Goal: Use online tool/utility: Utilize a website feature to perform a specific function

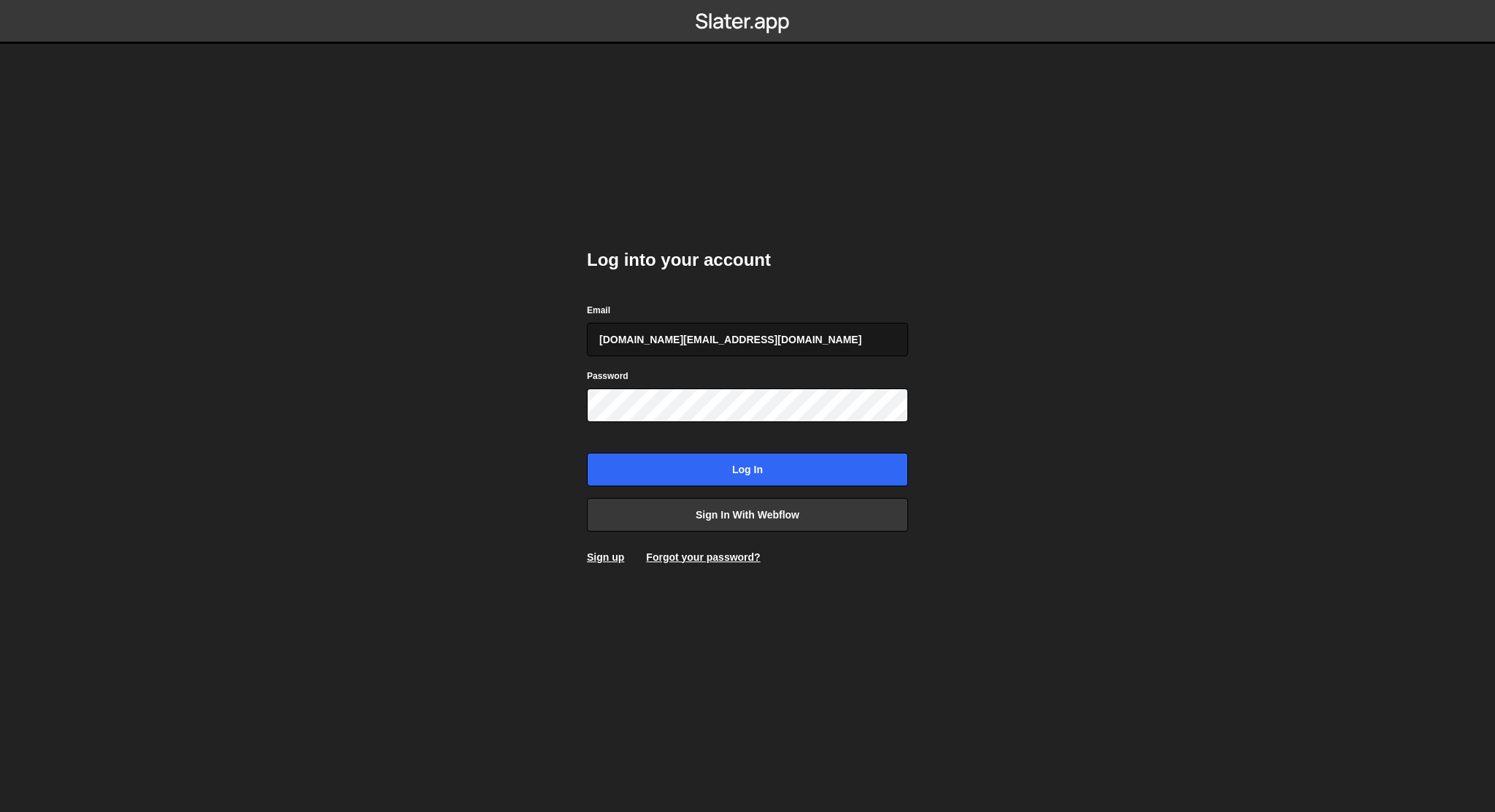
click at [771, 348] on input "[DOMAIN_NAME][EMAIL_ADDRESS][DOMAIN_NAME]" at bounding box center [747, 339] width 321 height 34
type input "[EMAIL_ADDRESS][DOMAIN_NAME]"
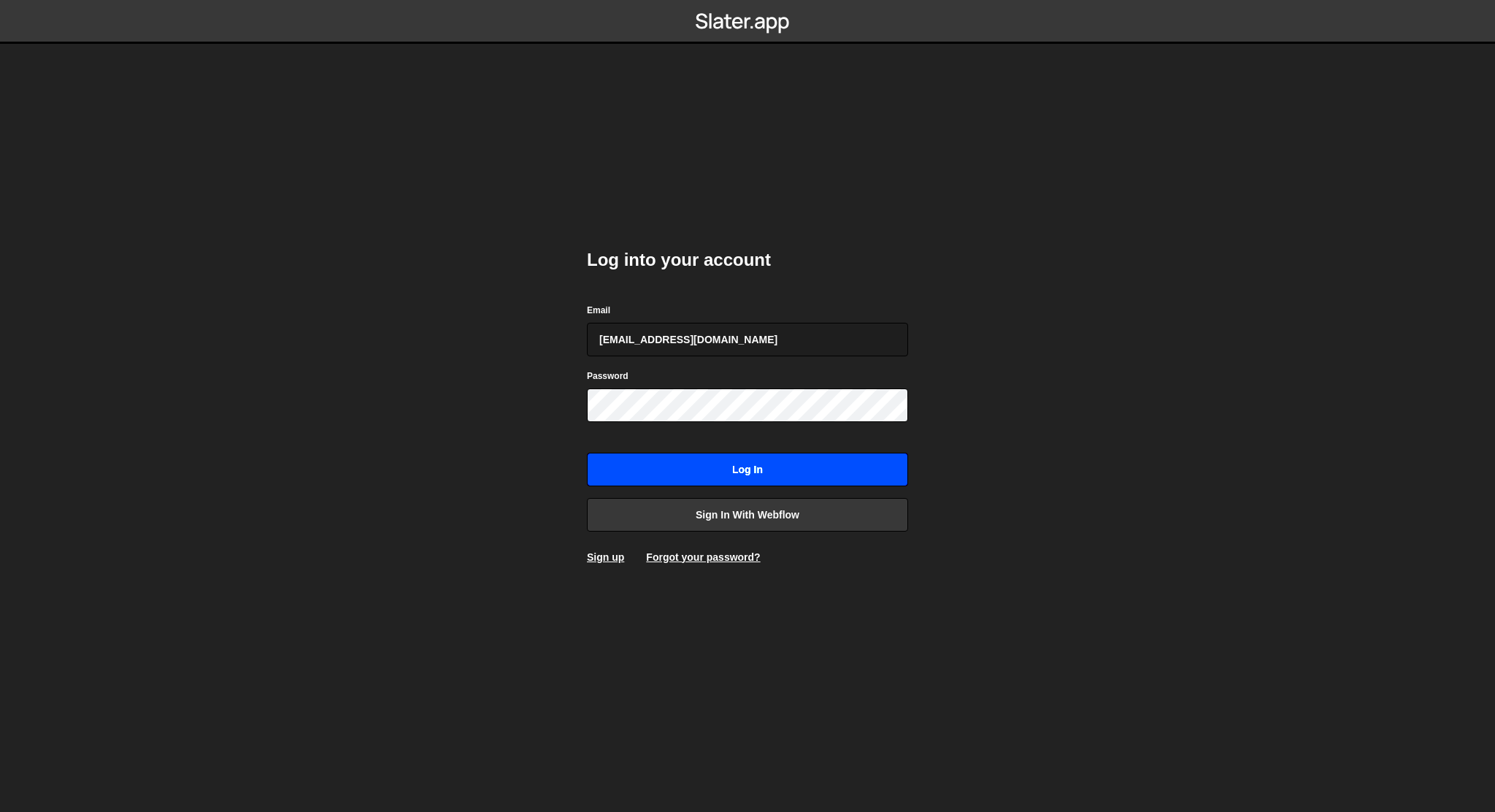
click at [760, 469] on input "Log in" at bounding box center [747, 469] width 321 height 34
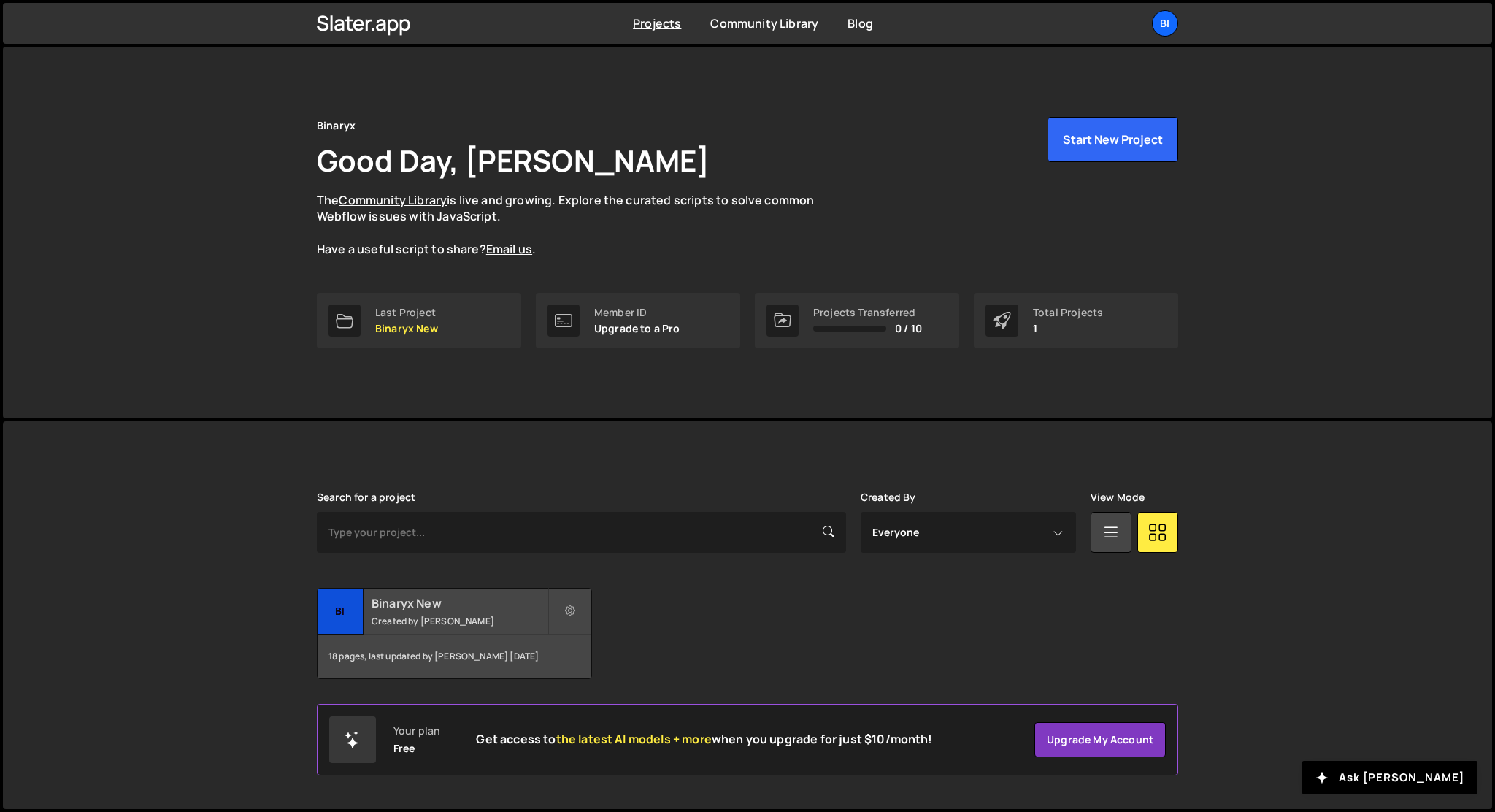
click at [436, 608] on h2 "Binaryx New" at bounding box center [460, 603] width 176 height 16
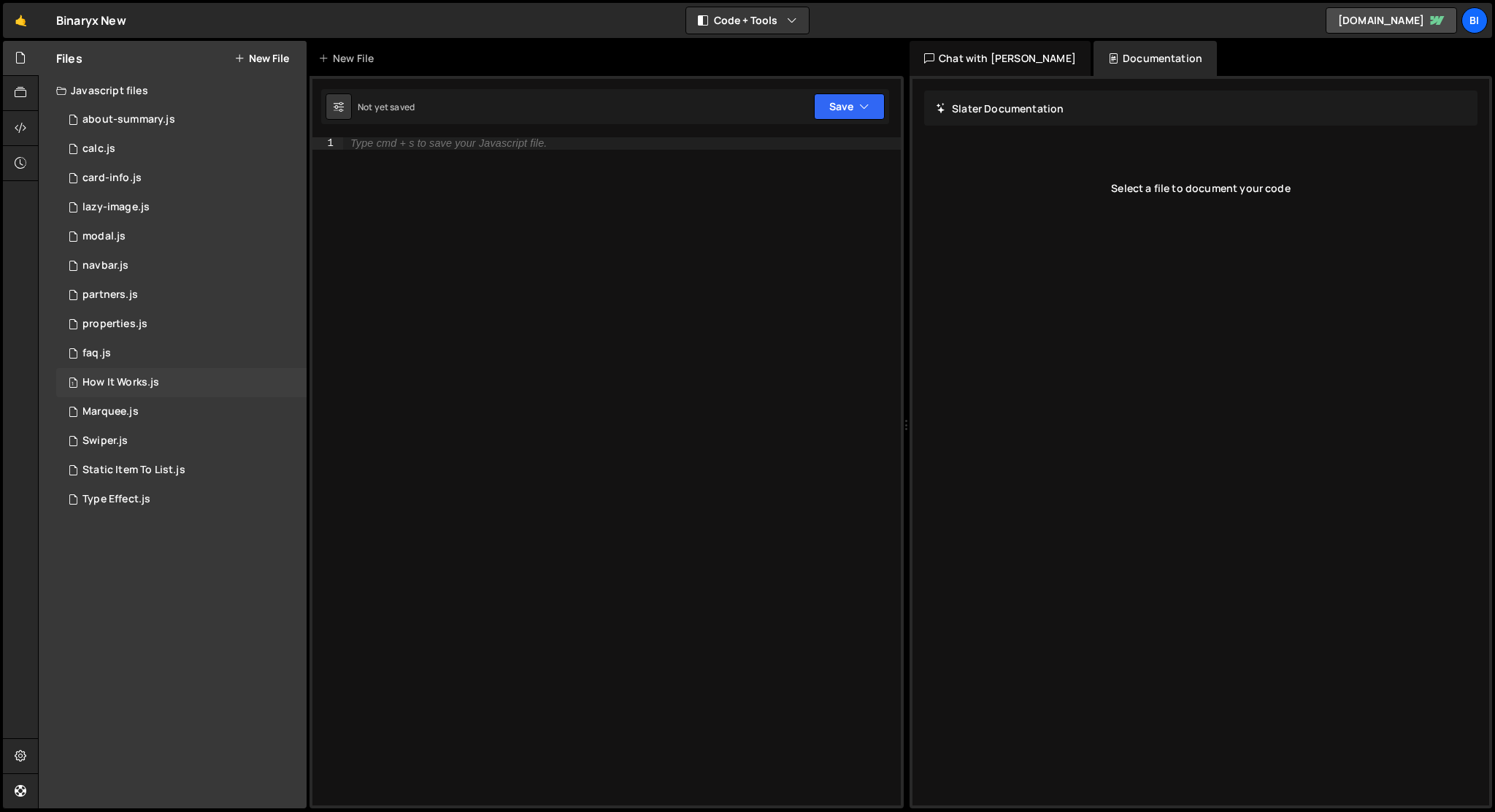
click at [159, 388] on div "1 How It Works.js 0" at bounding box center [181, 382] width 250 height 29
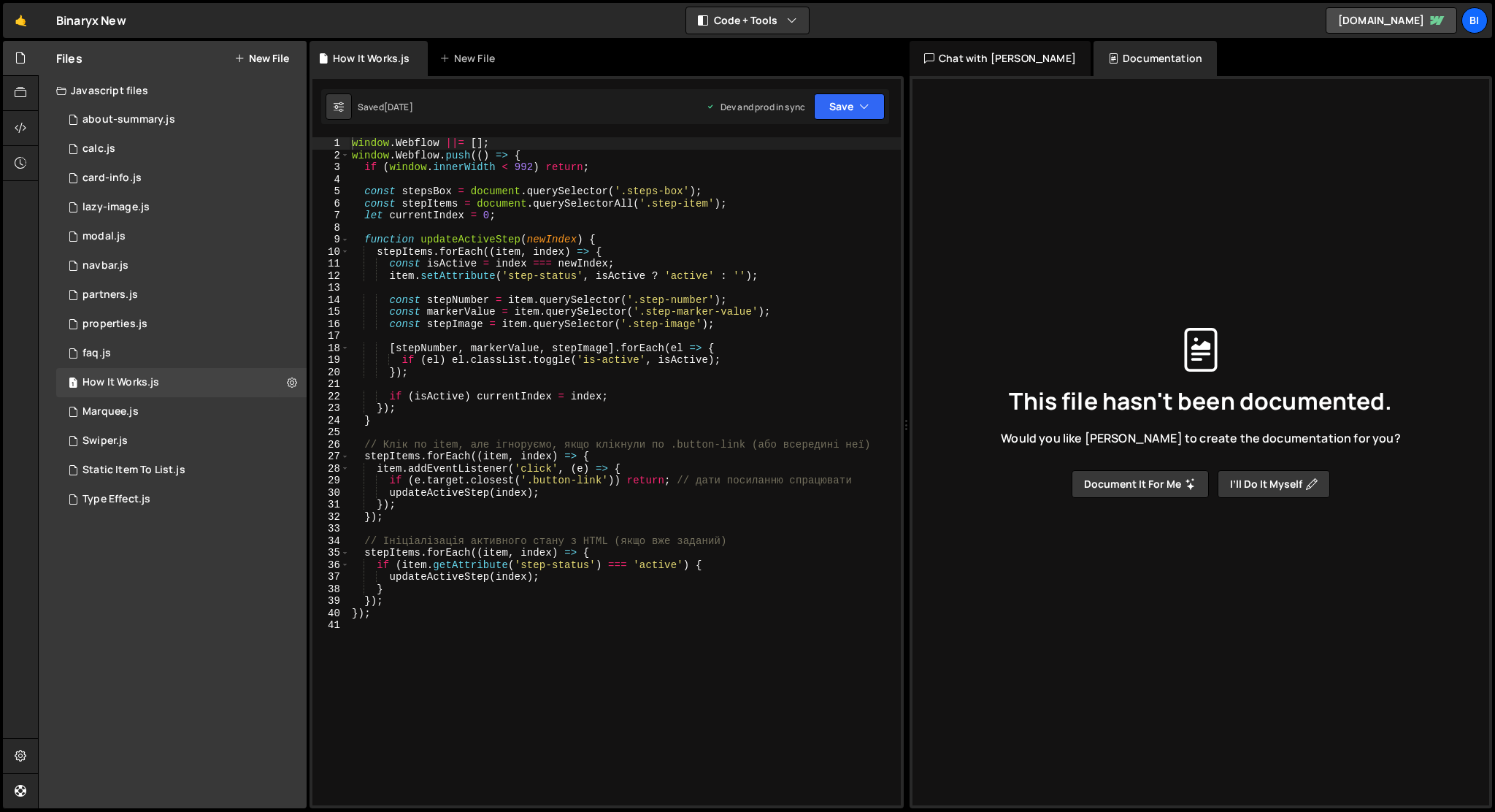
click at [577, 422] on div "window . Webflow ||= [ ] ; window . Webflow . push (( ) => { if ( window . inne…" at bounding box center [625, 483] width 552 height 692
type textarea "});"
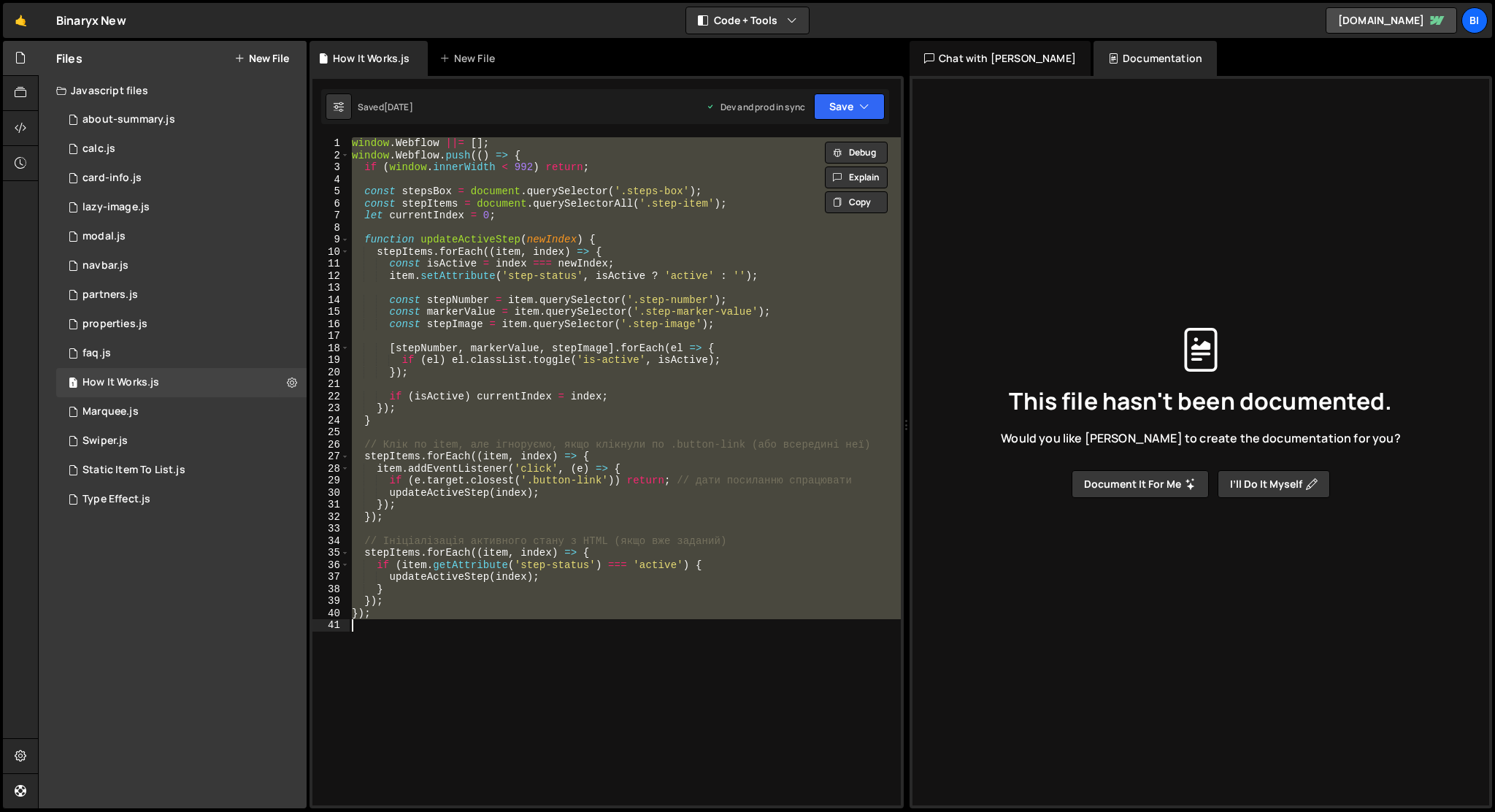
paste textarea
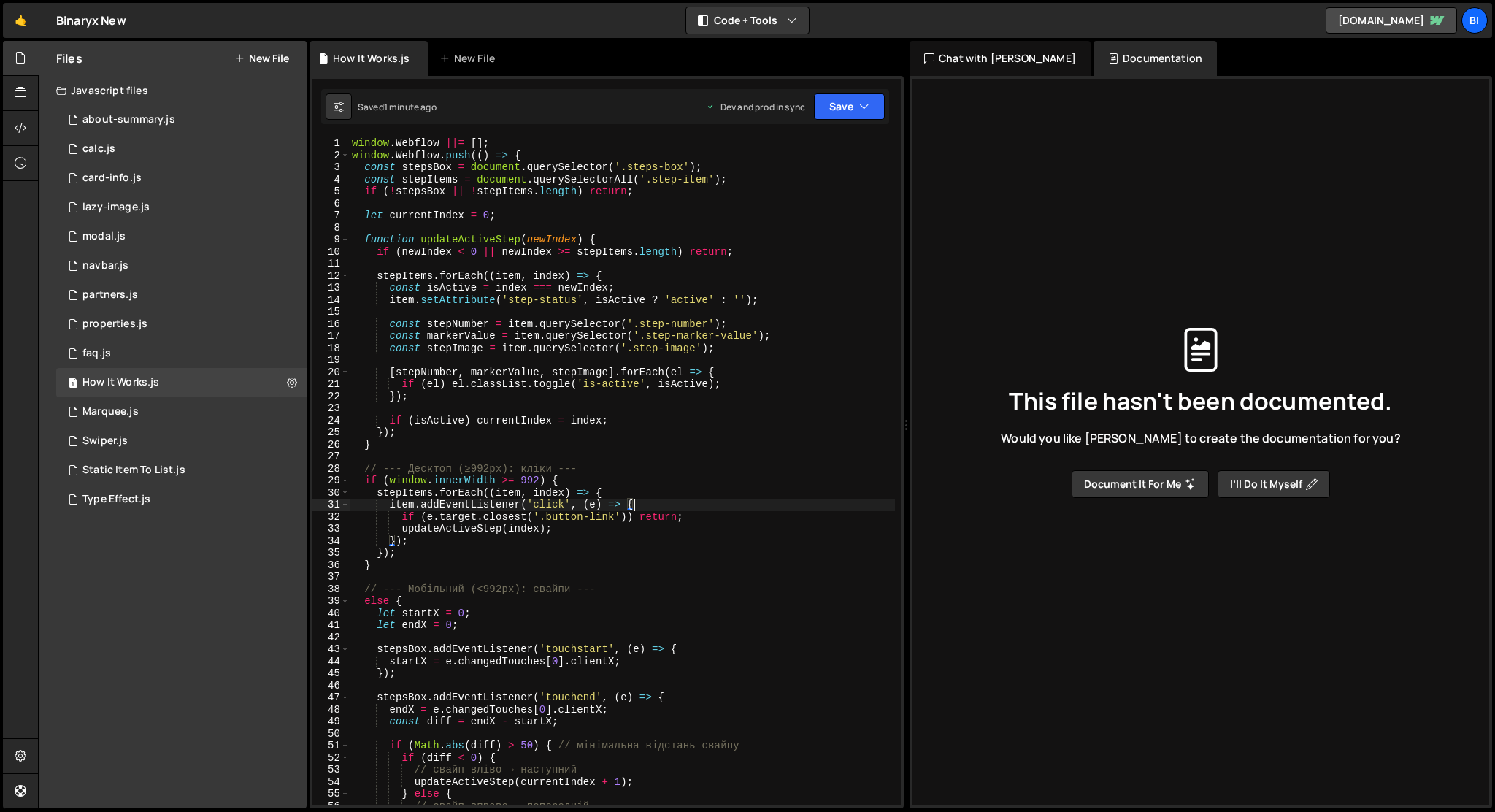
click at [708, 504] on div "window . Webflow ||= [ ] ; window . Webflow . push (( ) => { const stepsBox = d…" at bounding box center [622, 483] width 546 height 692
type textarea "});"
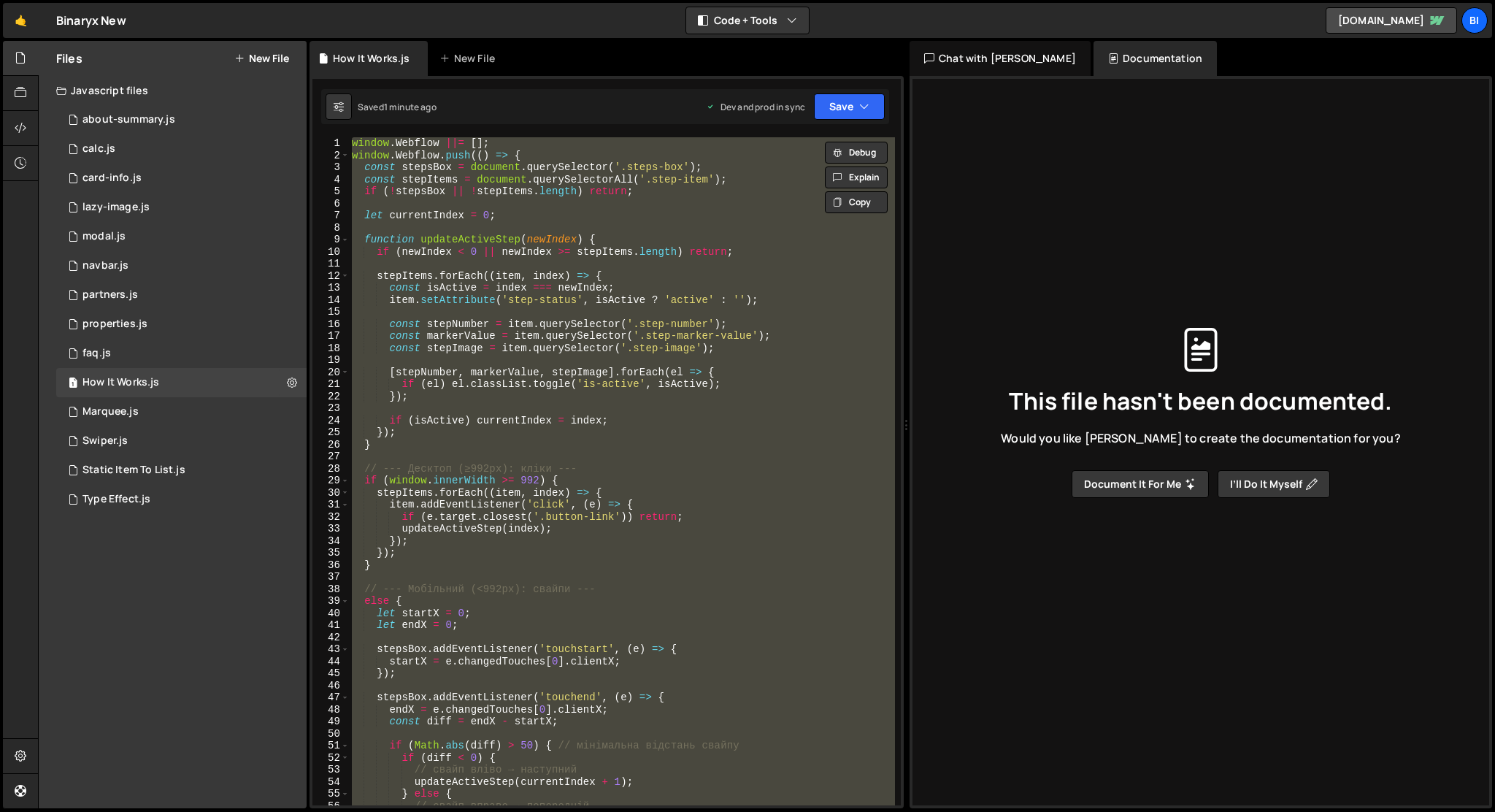
paste textarea
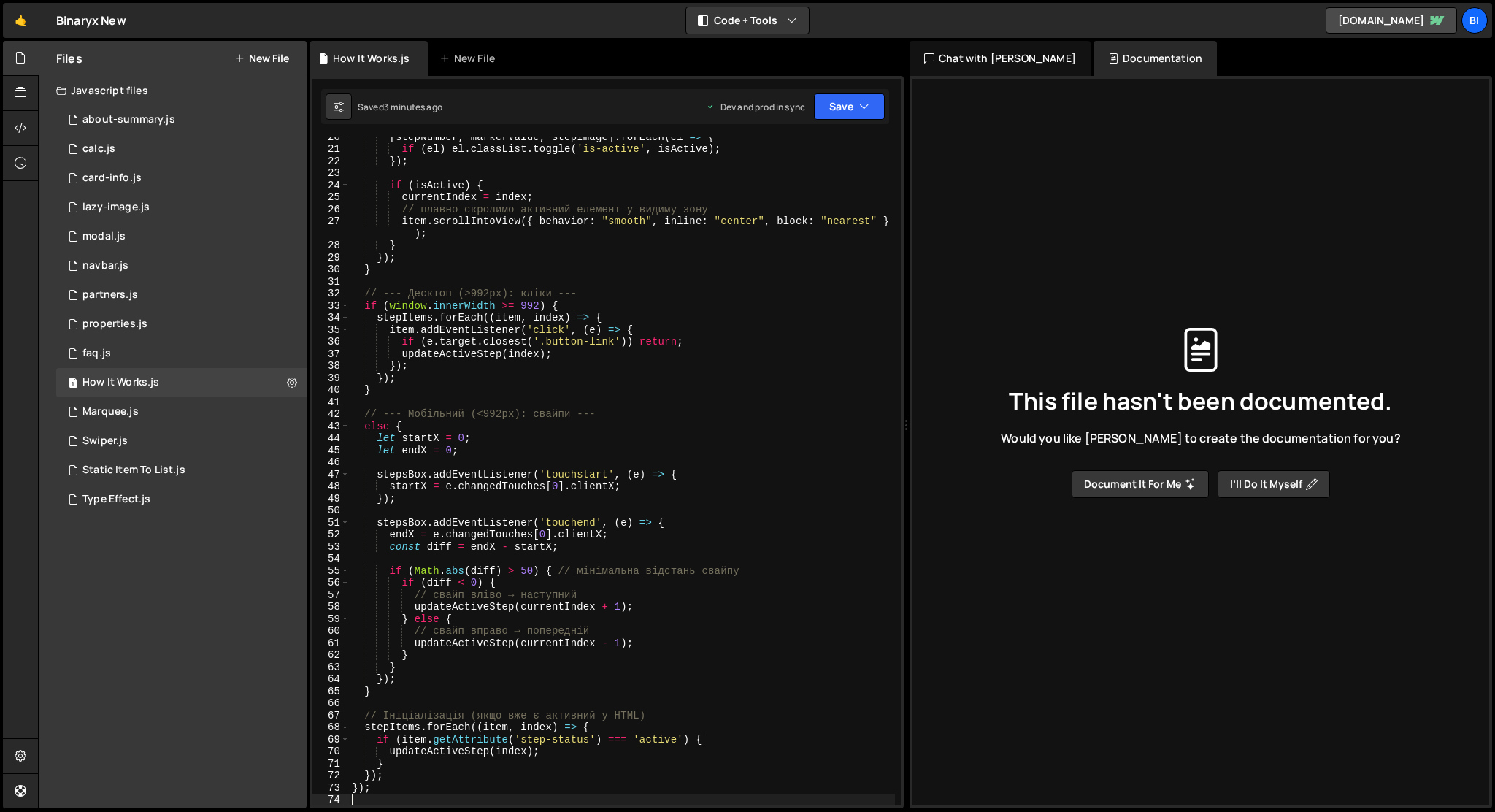
click at [566, 391] on div "[ stepNumber , markerValue , stepImage ] . forEach ( el => { if ( el ) el . cla…" at bounding box center [622, 477] width 546 height 692
type textarea "});"
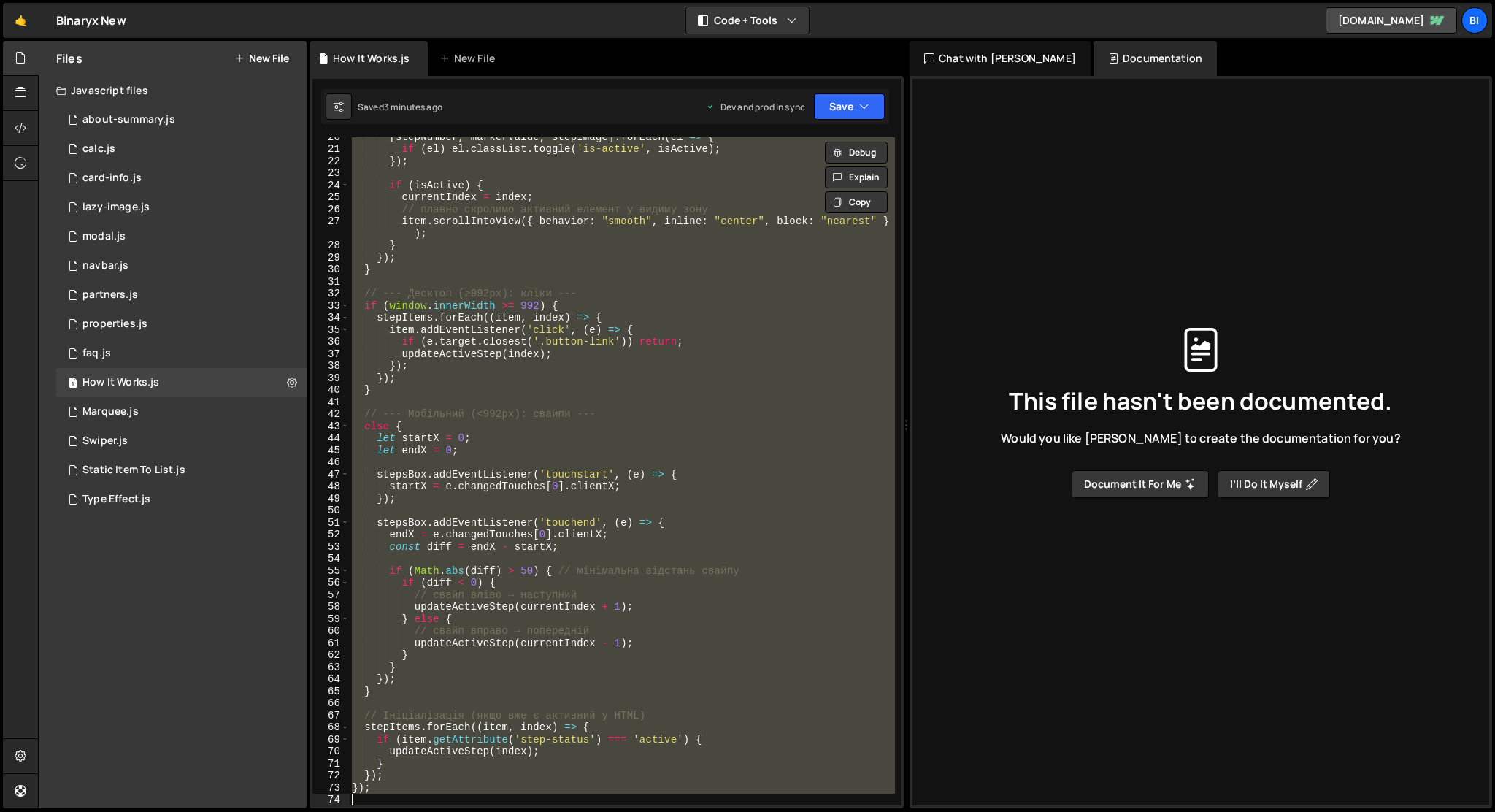
paste textarea
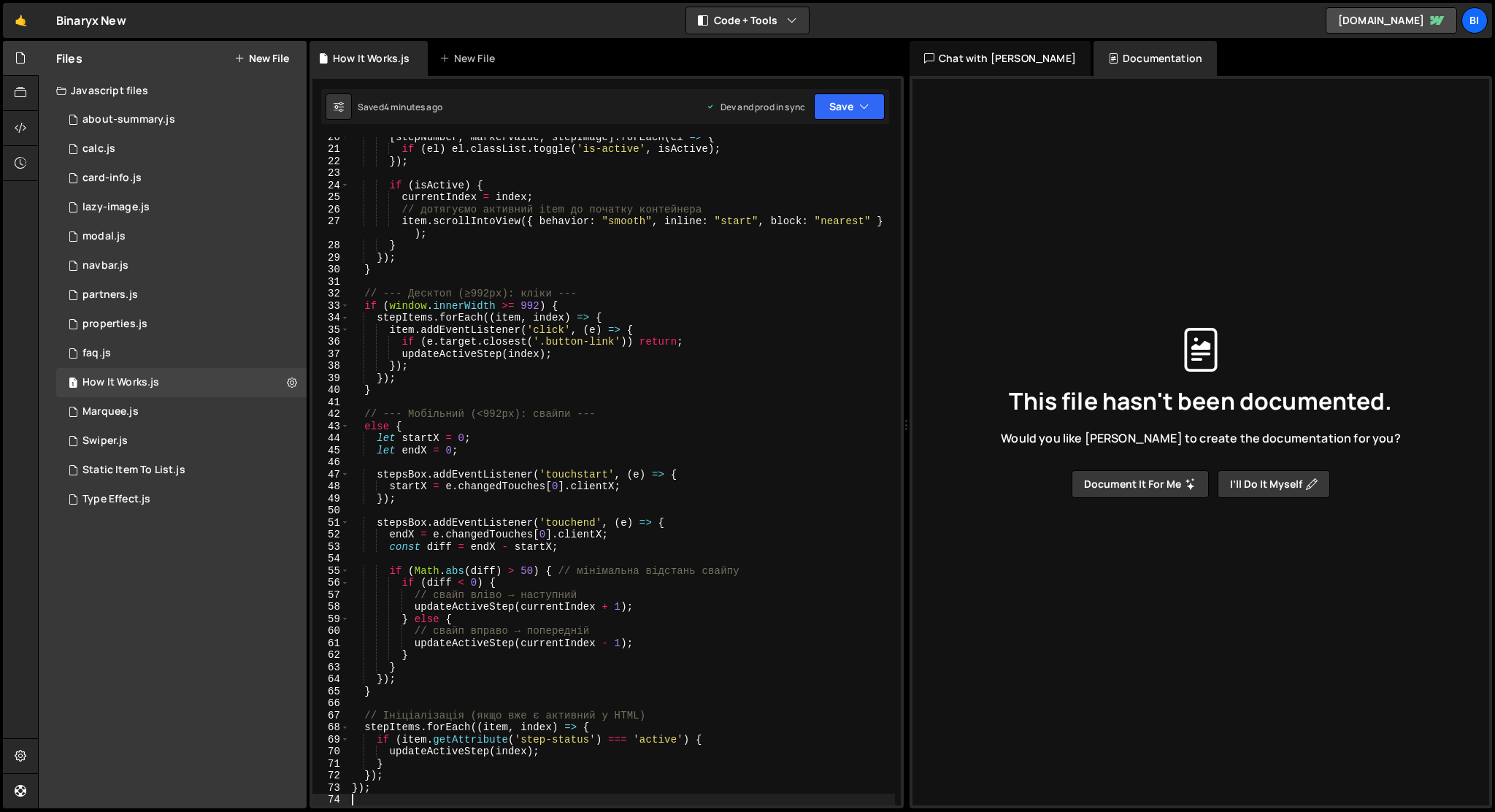
click at [579, 376] on div "[ stepNumber , markerValue , stepImage ] . forEach ( el => { if ( el ) el . cla…" at bounding box center [622, 477] width 546 height 692
type textarea "});"
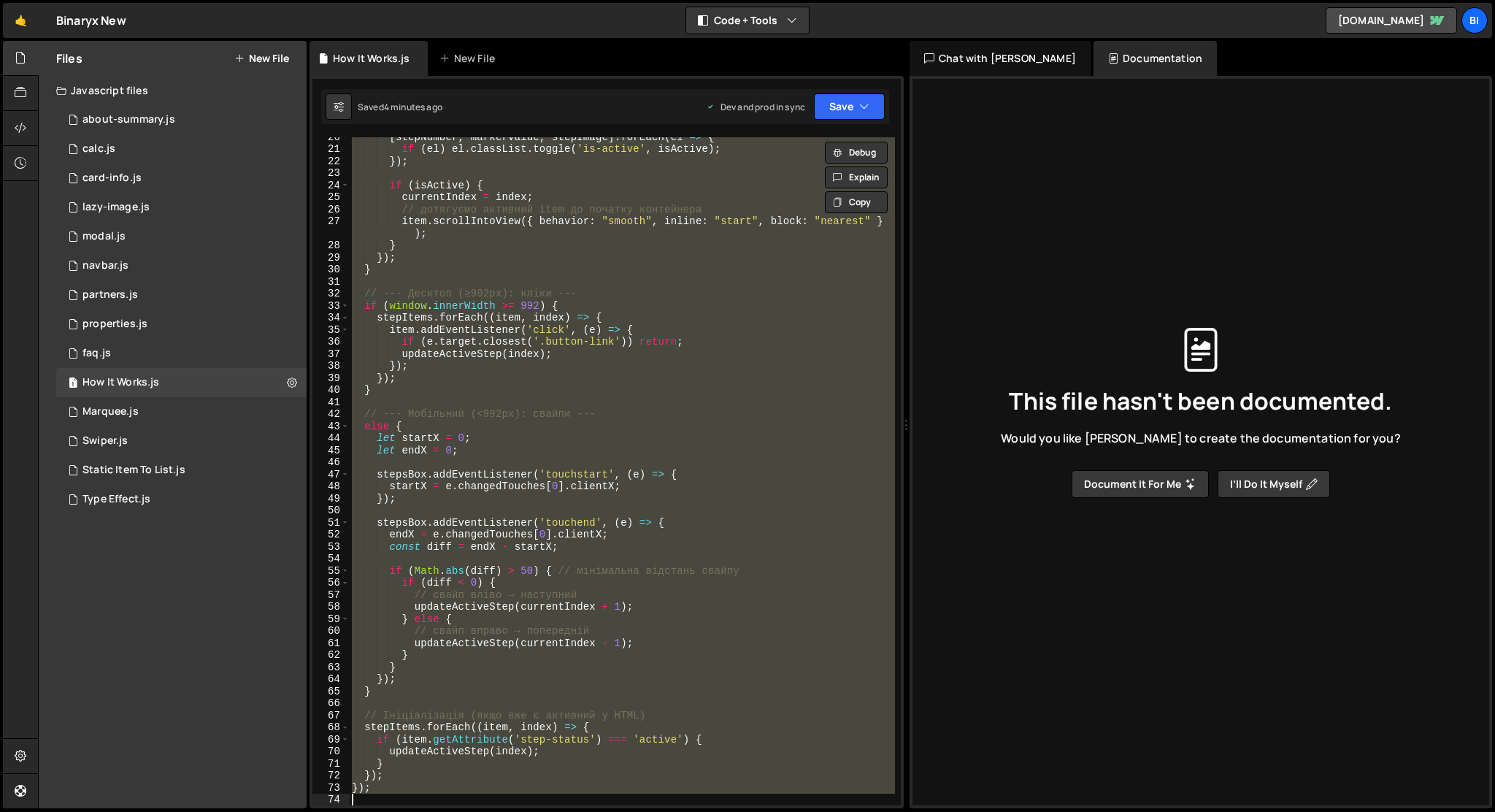
paste textarea
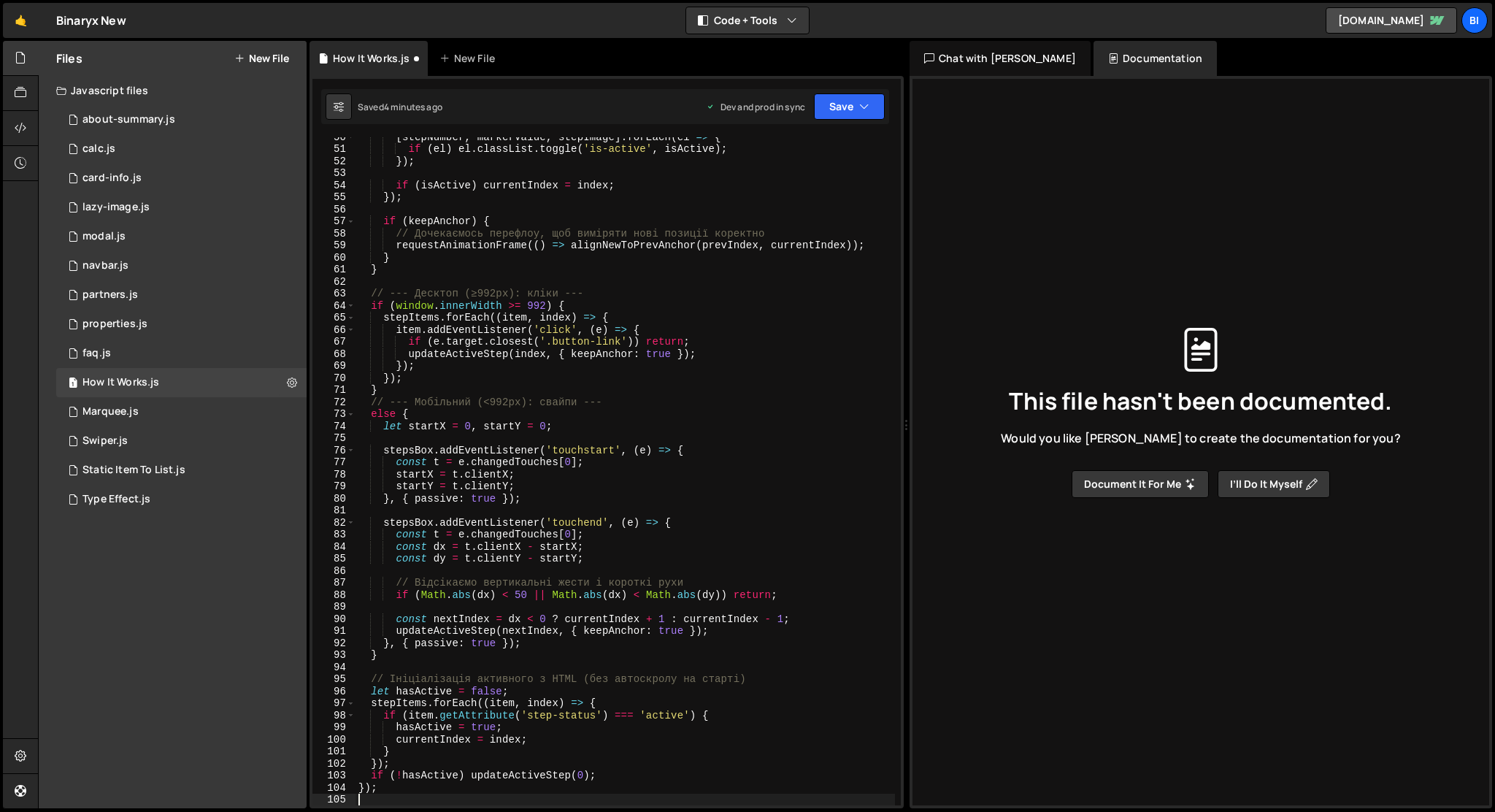
scroll to position [596, 0]
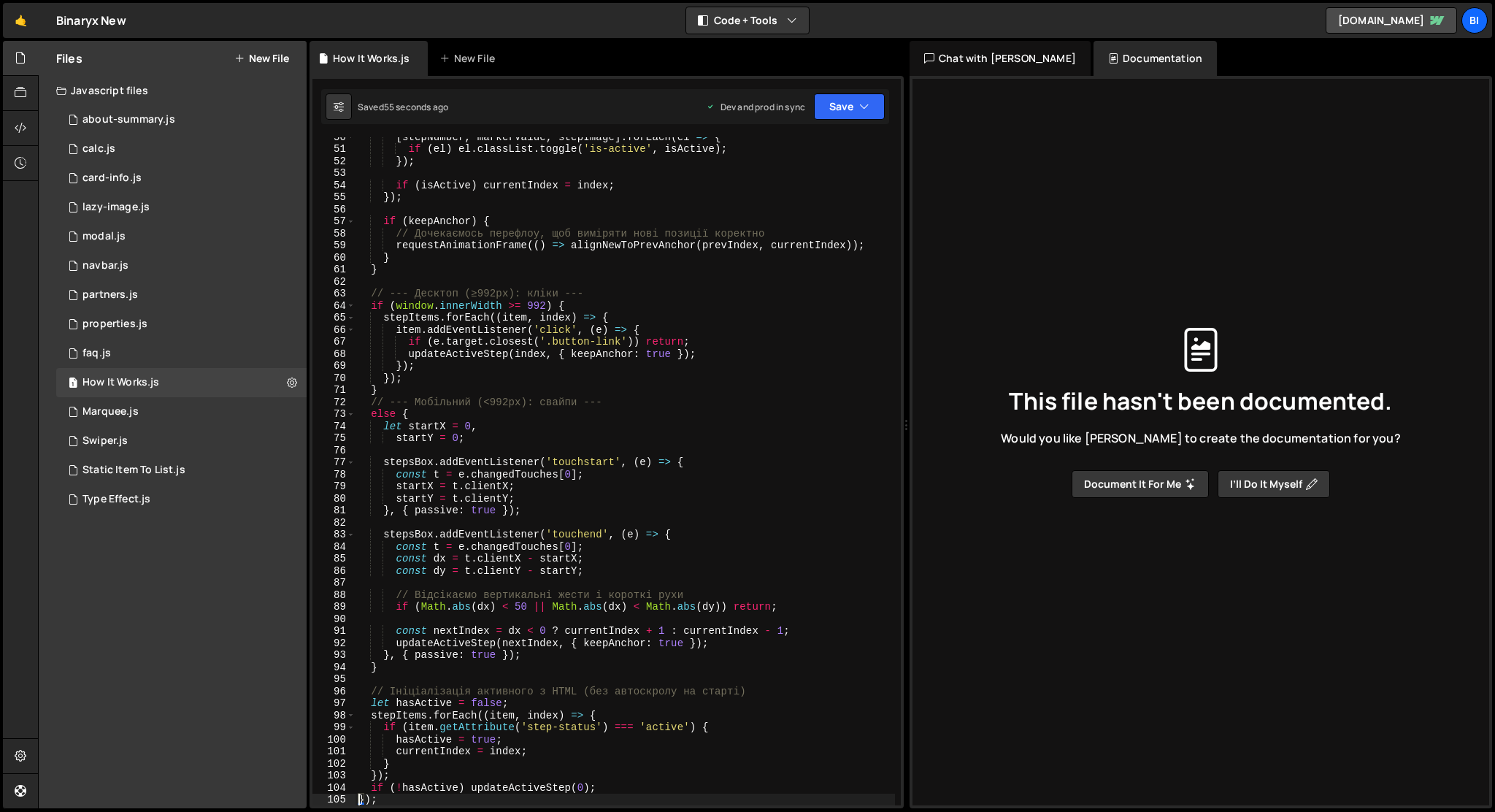
click at [626, 461] on div "[ stepNumber , markerValue , stepImage ] . forEach ( el => { if ( el ) el . cla…" at bounding box center [625, 477] width 540 height 692
type textarea "});"
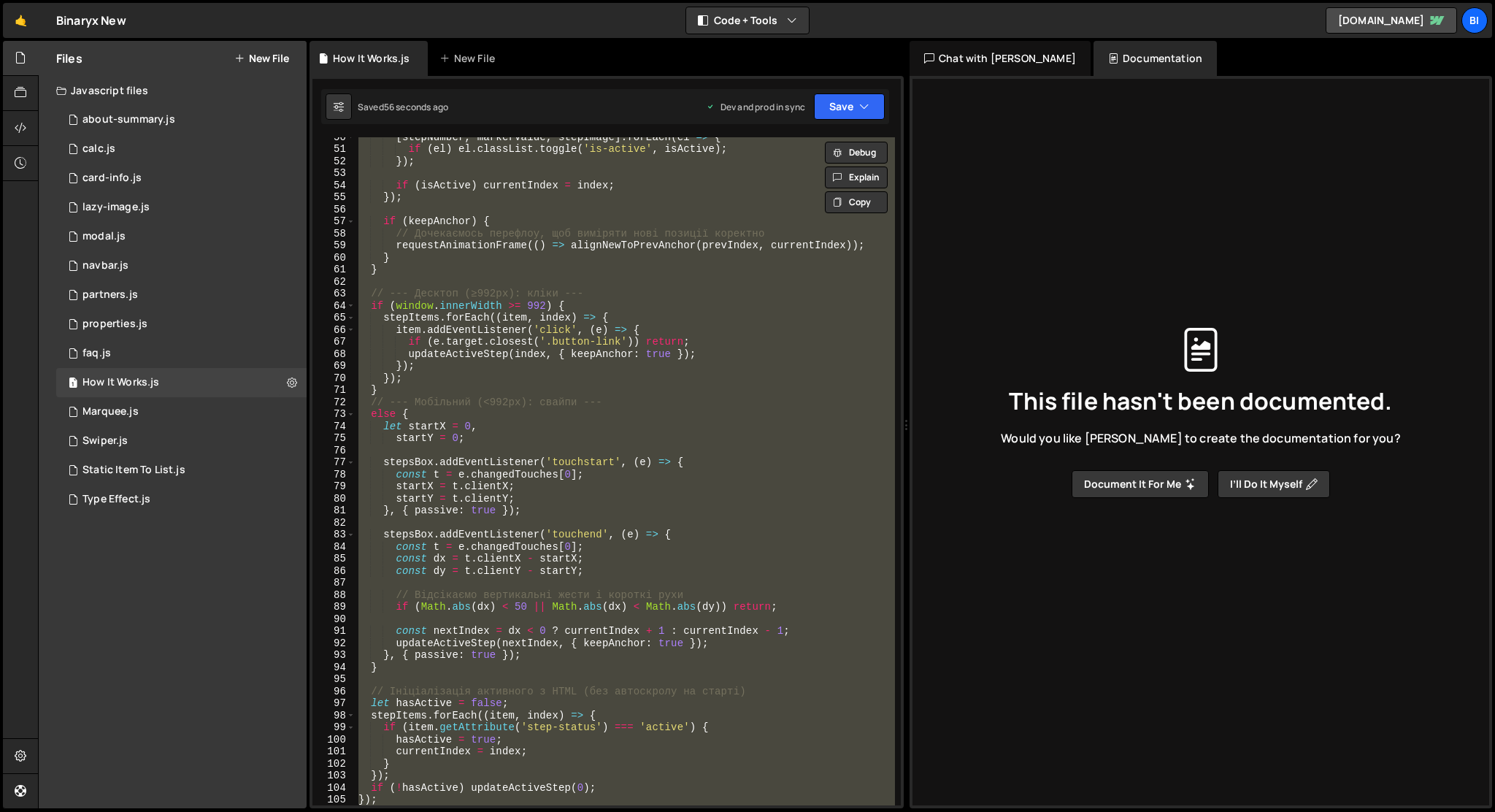
paste textarea
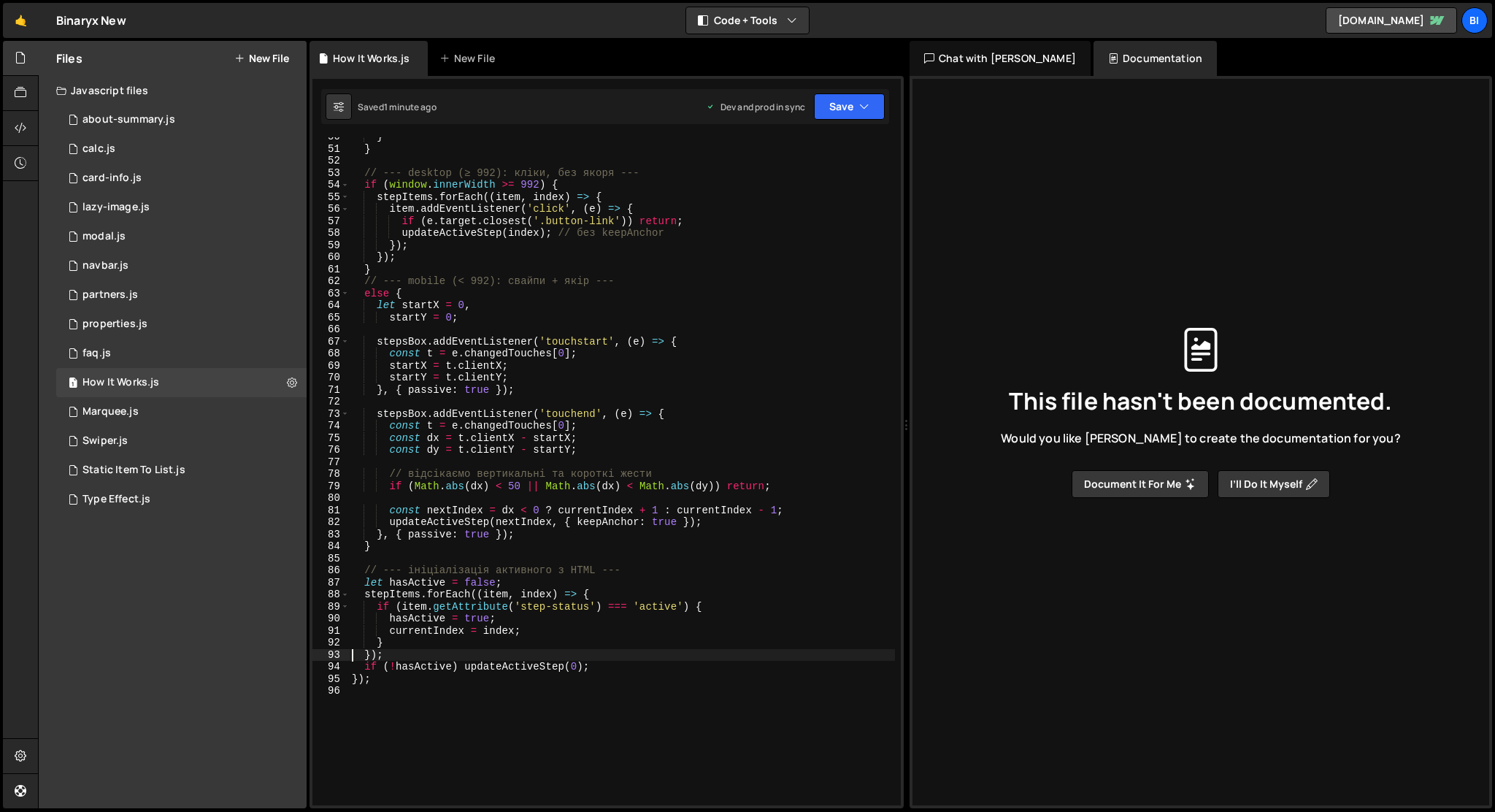
click at [649, 282] on div "} } // --- desktop (≥ 992): кліки, без якоря --- if ( window . innerWidth >= 99…" at bounding box center [622, 477] width 546 height 692
type textarea "});"
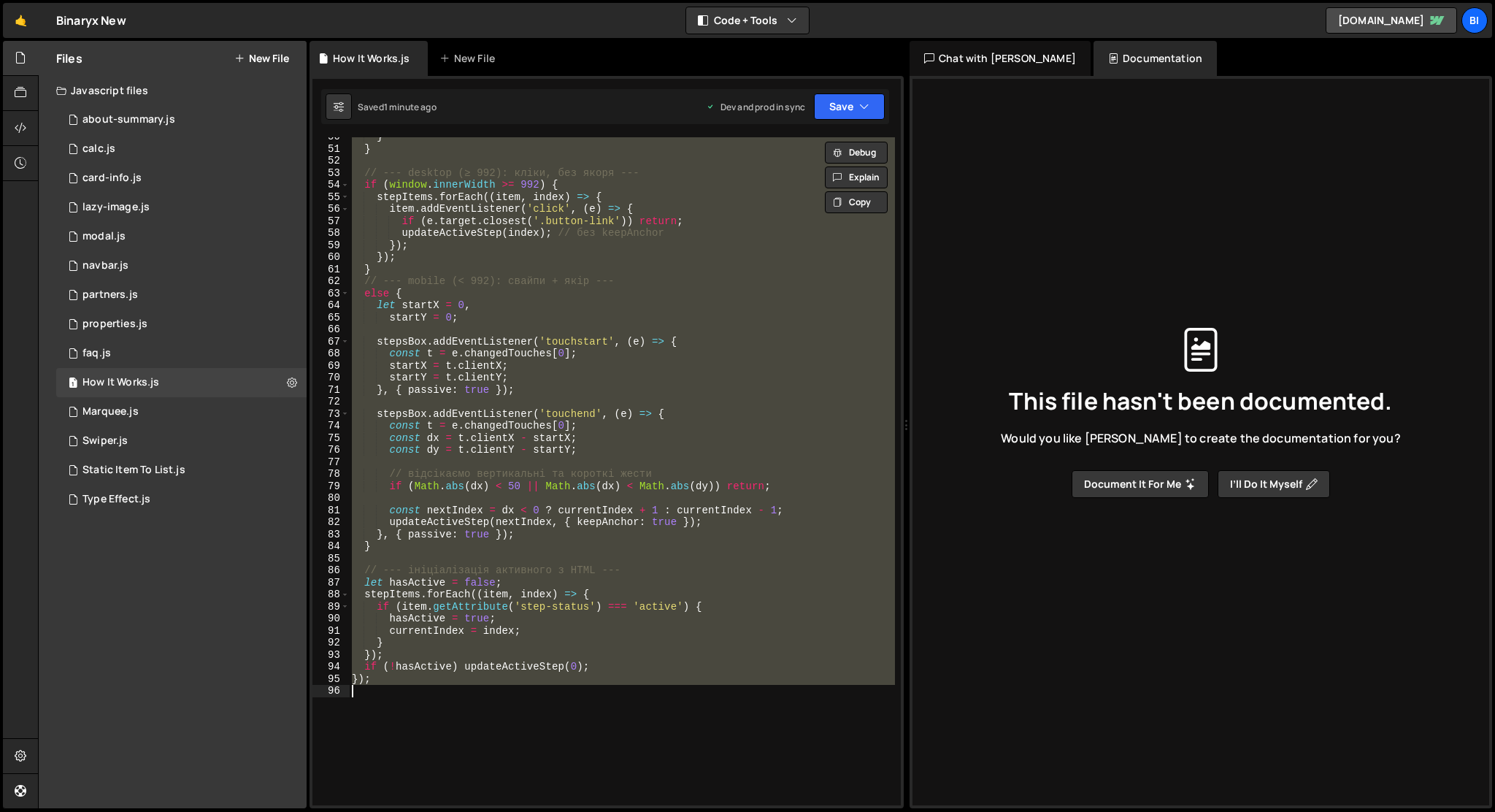
paste textarea
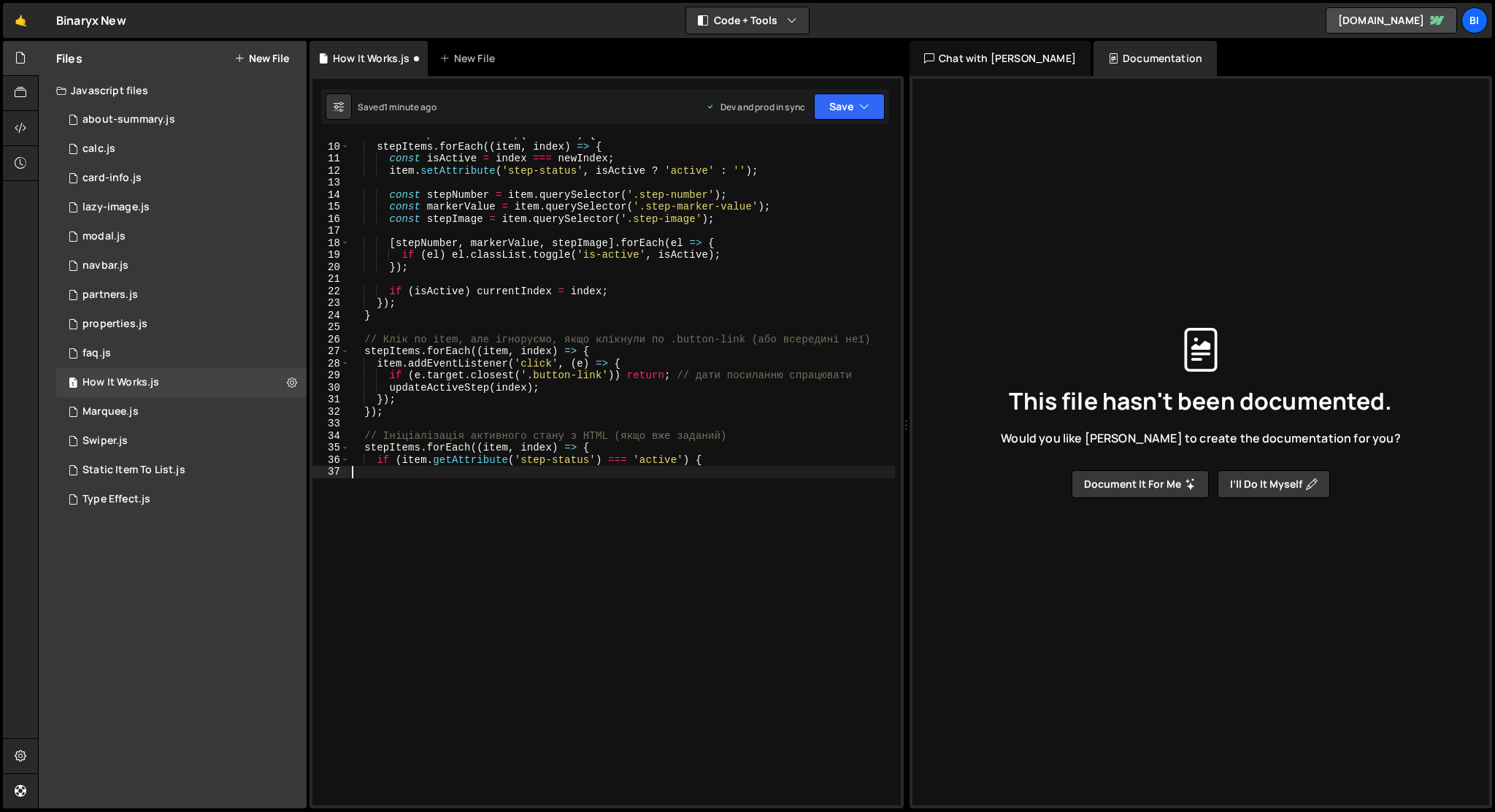
scroll to position [0, 0]
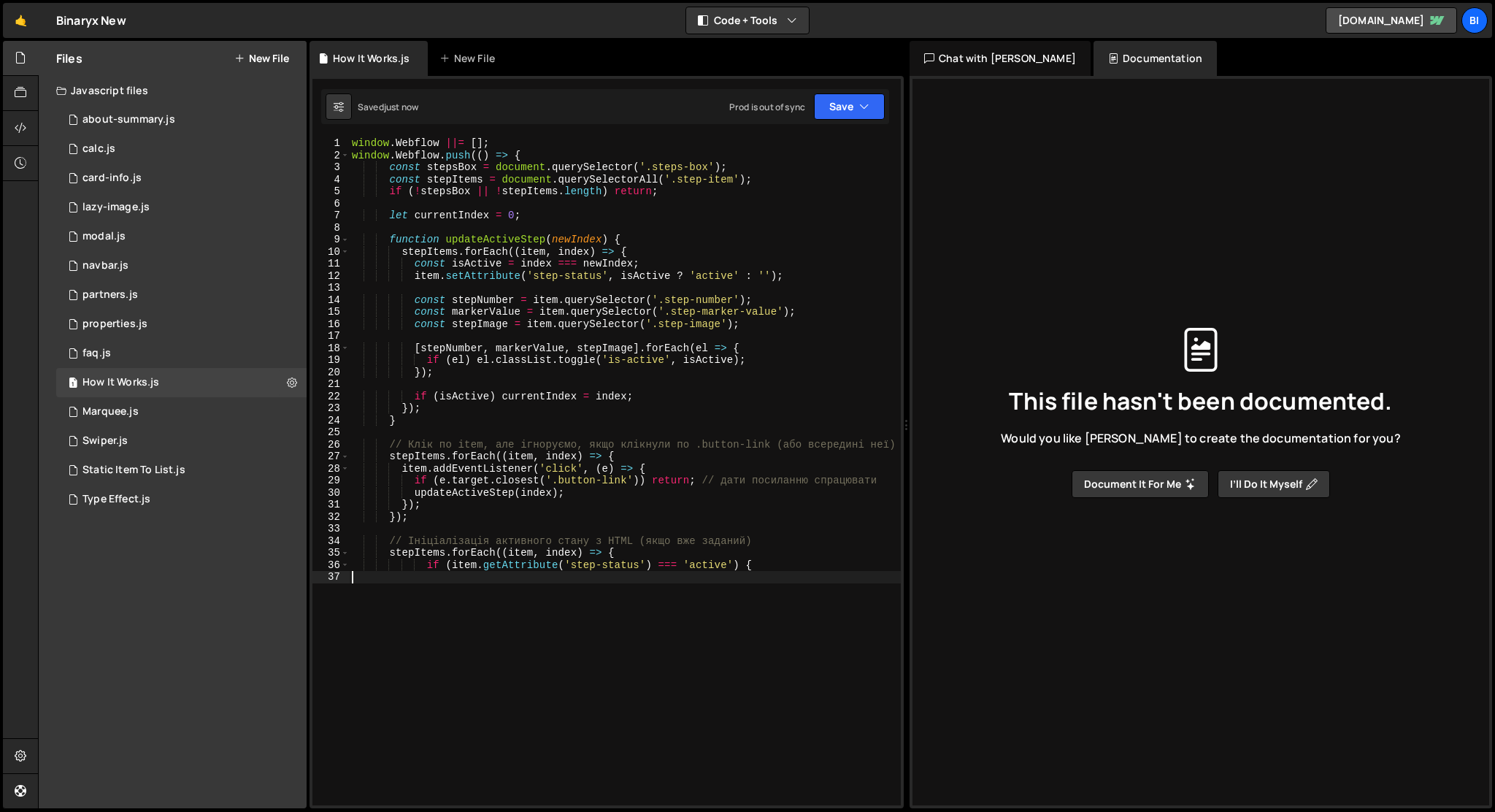
type textarea "if (item.getAttribute('step-status') === 'active') {"
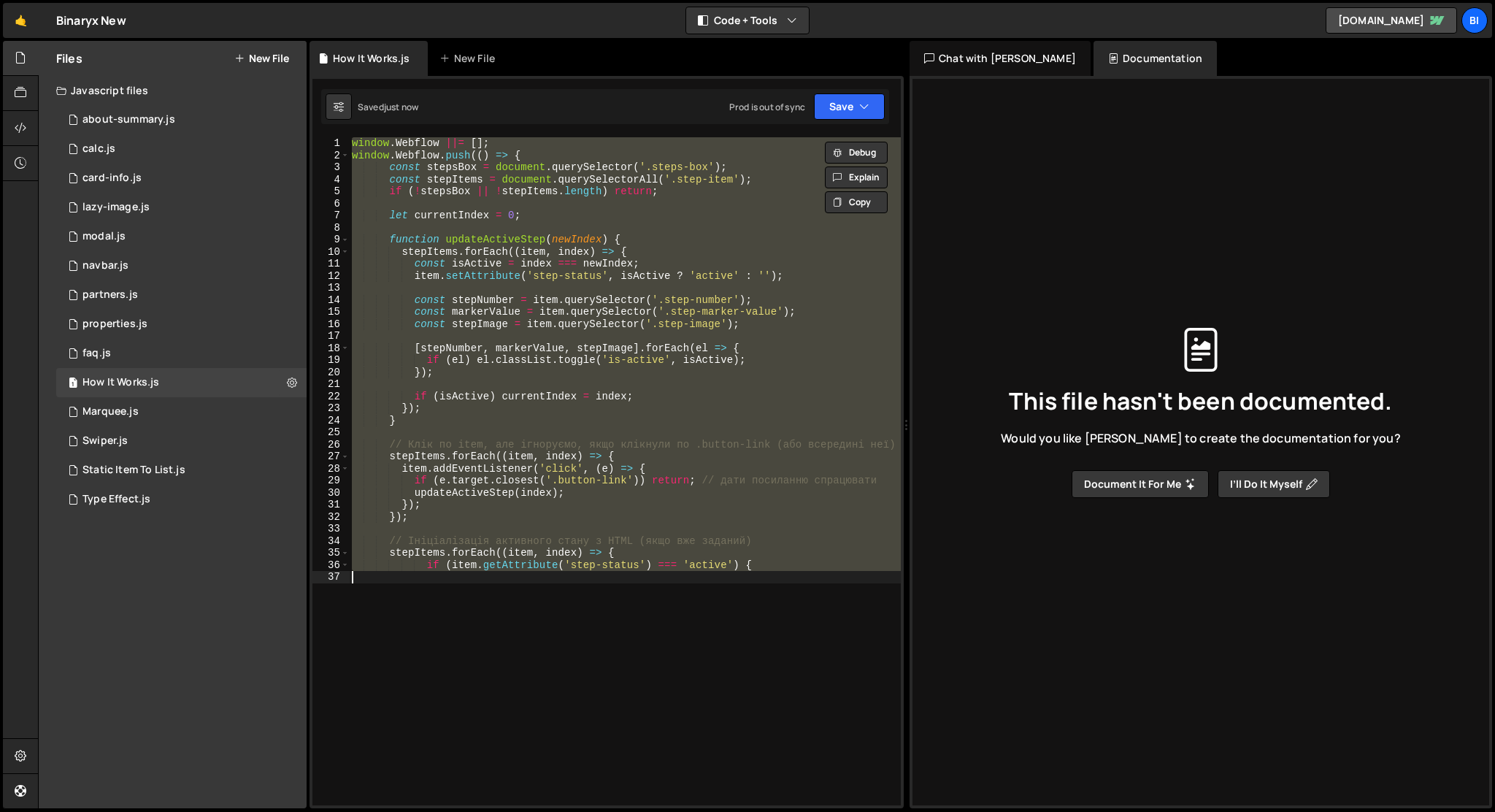
paste textarea
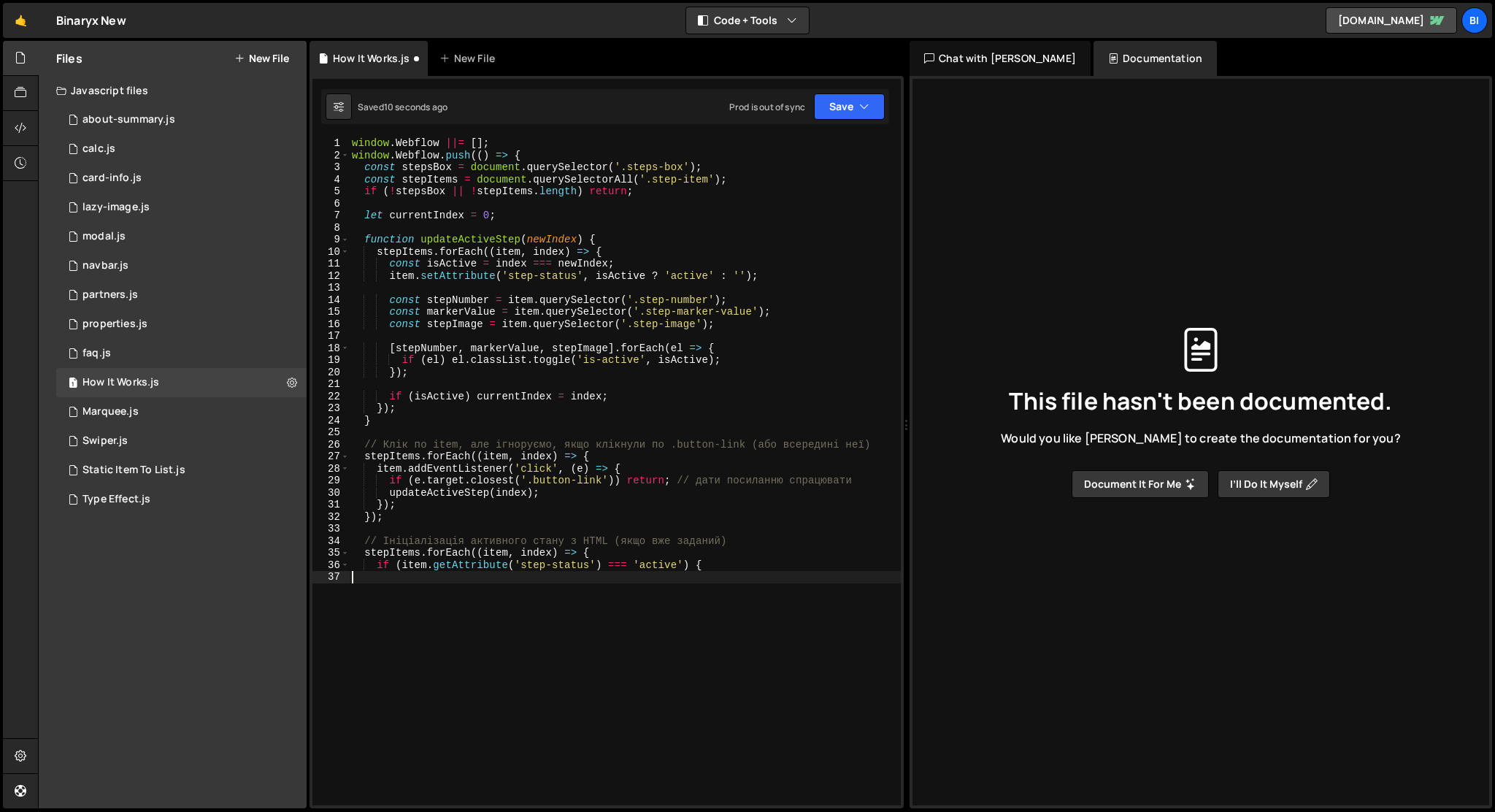
type textarea "if (item.getAttribute('step-status') === 'active') {"
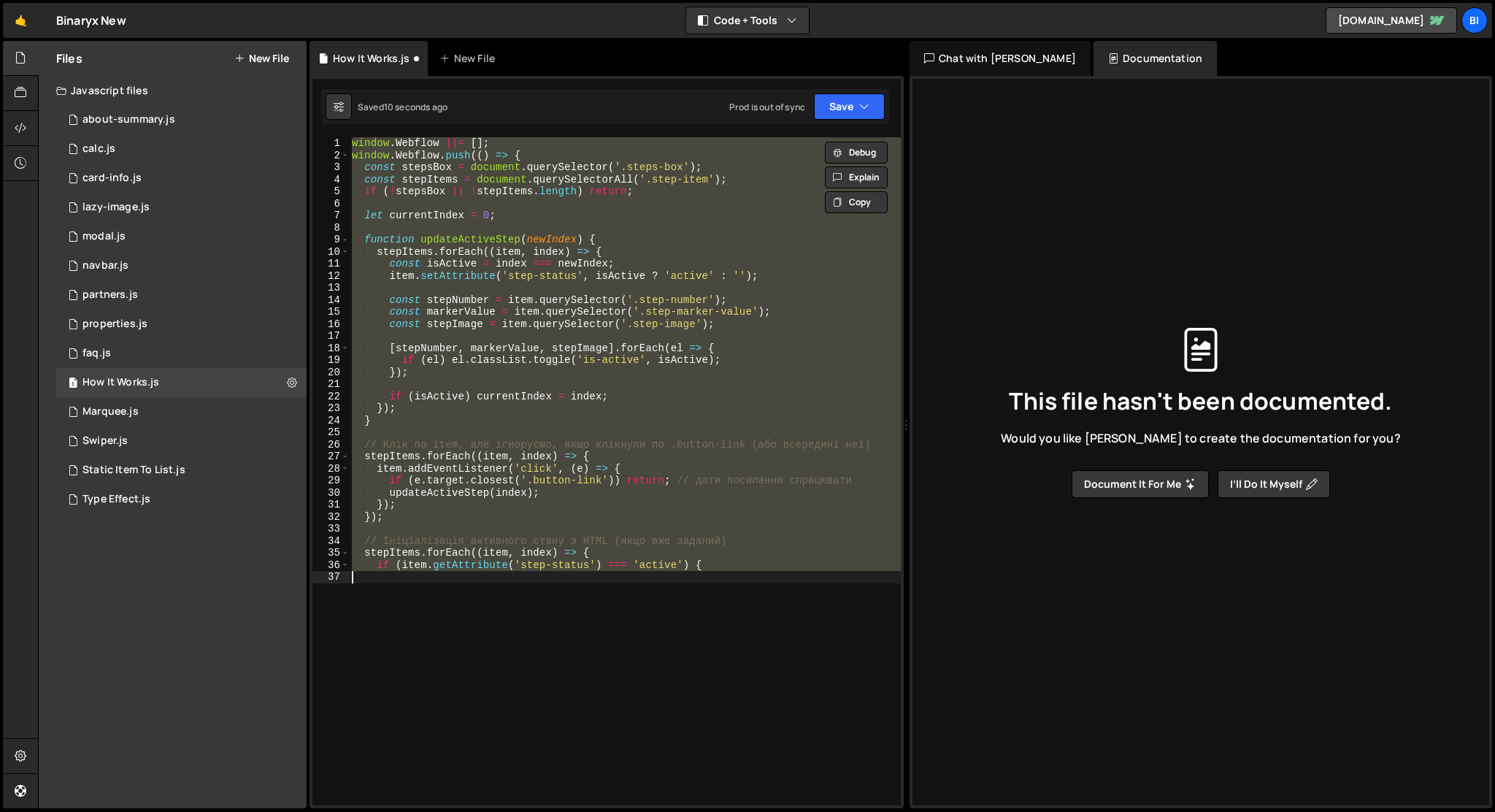
paste textarea
